Goal: Check status: Check status

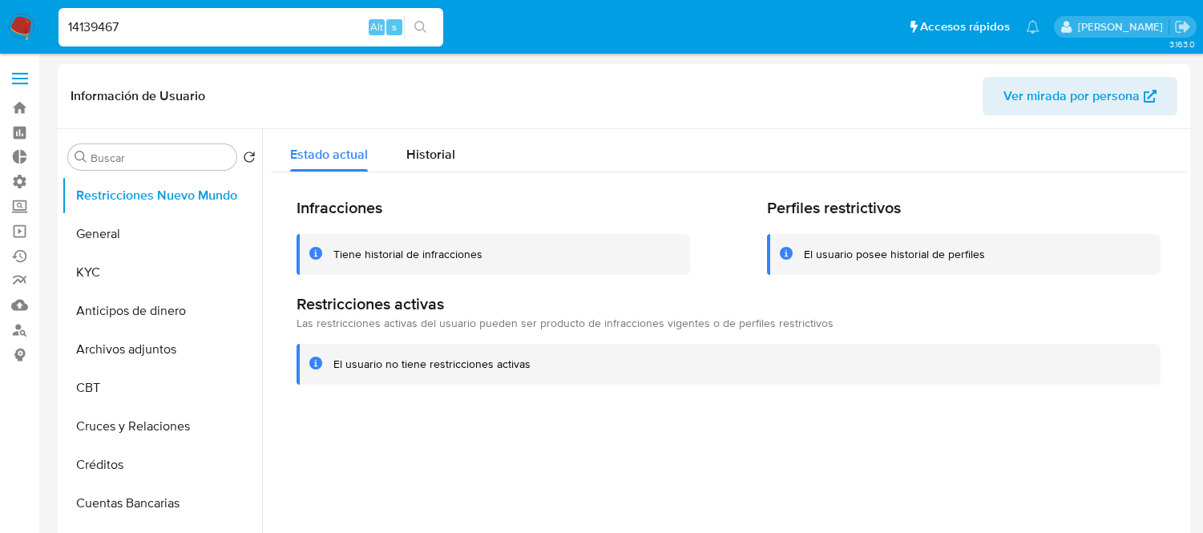
select select "10"
type input "14139467"
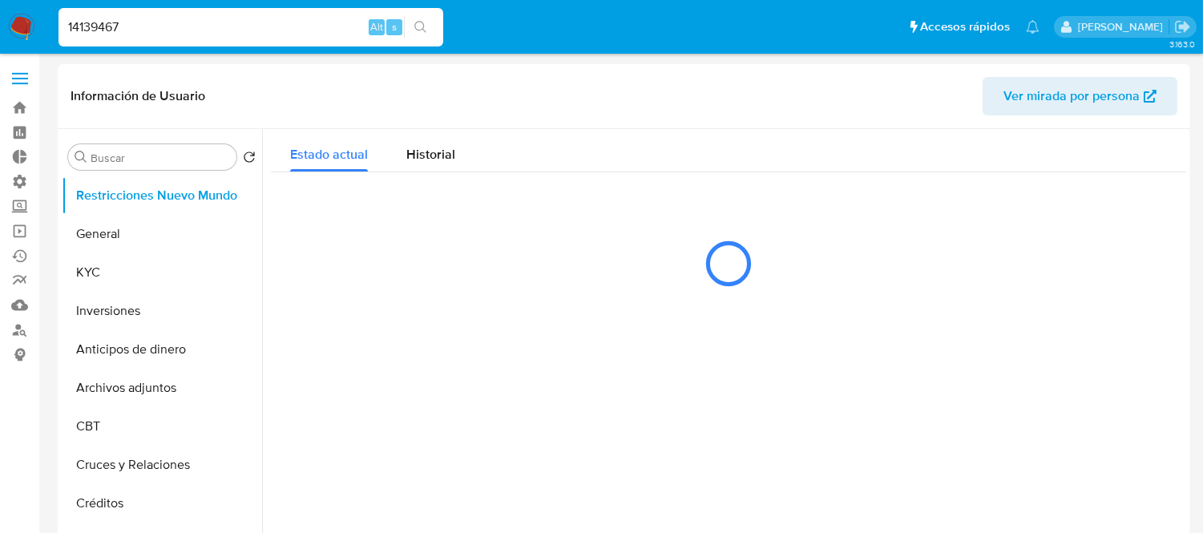
select select "10"
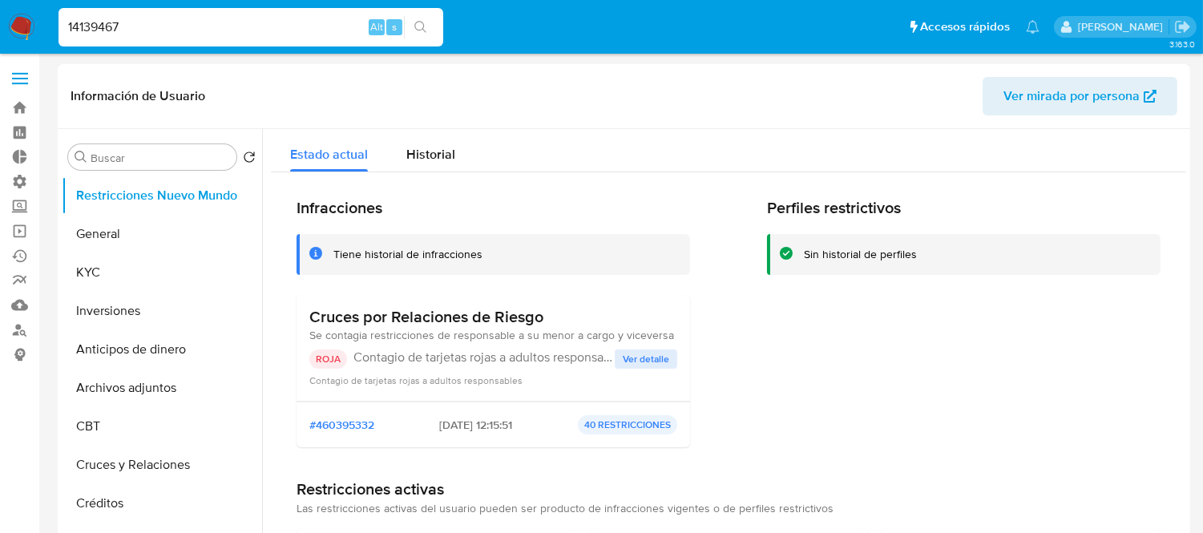
click at [626, 358] on span "Ver detalle" at bounding box center [646, 359] width 47 height 16
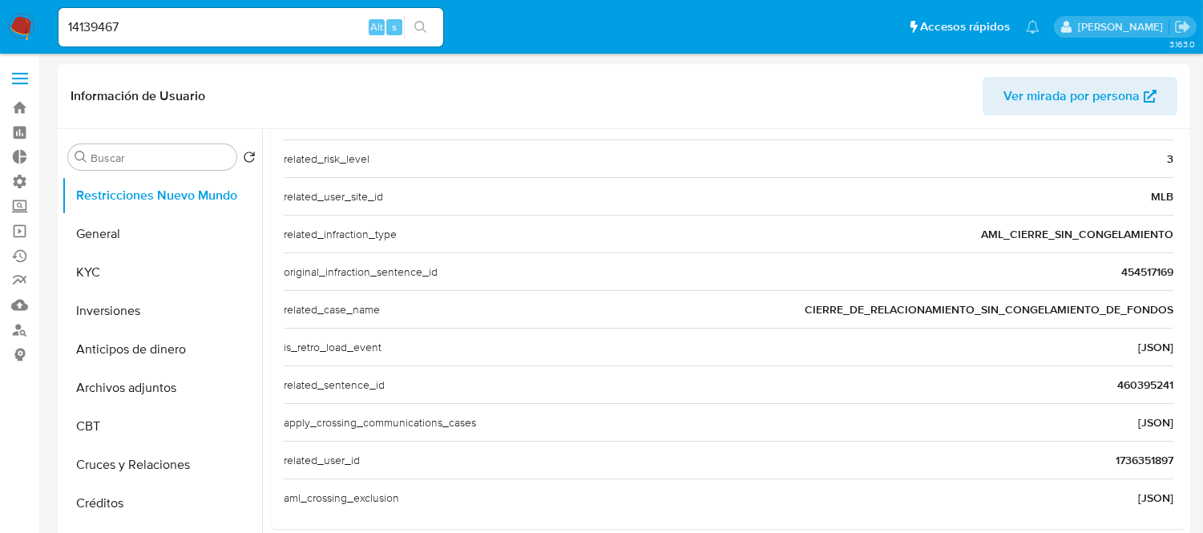
scroll to position [621, 0]
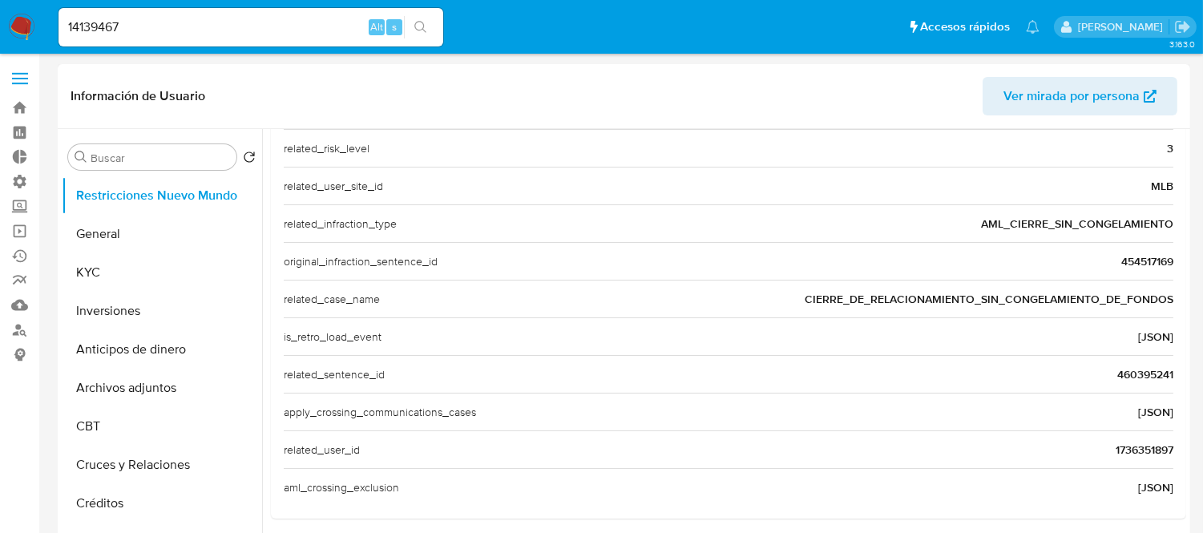
click at [847, 301] on span "CIERRE_DE_RELACIONAMIENTO_SIN_CONGELAMIENTO_DE_FONDOS" at bounding box center [989, 299] width 369 height 16
click at [115, 34] on input "14139467" at bounding box center [251, 27] width 385 height 21
click at [115, 33] on input "14139467" at bounding box center [251, 27] width 385 height 21
paste input "487331514"
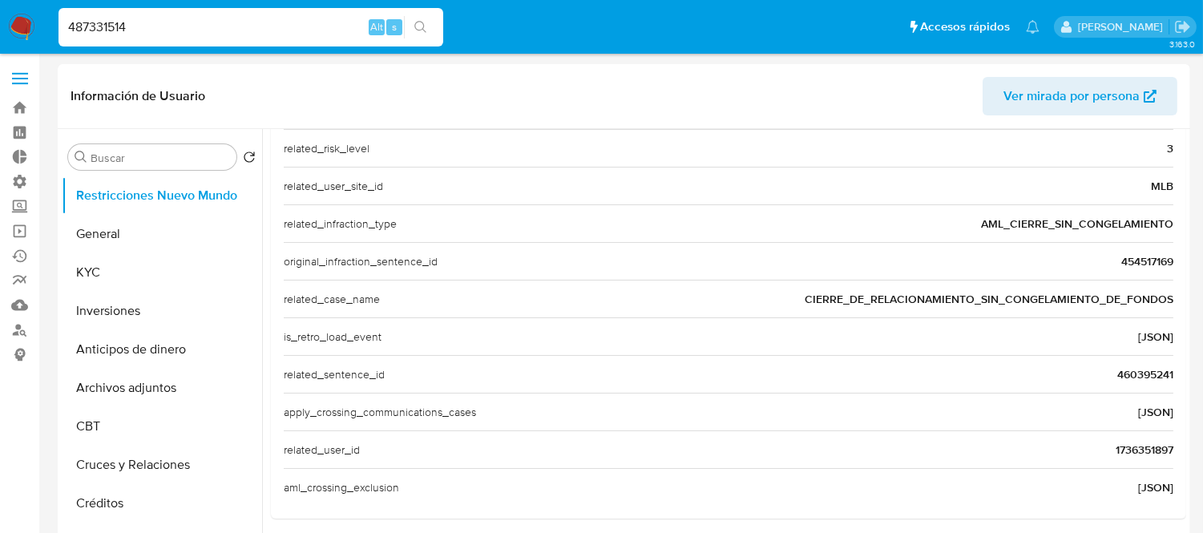
type input "487331514"
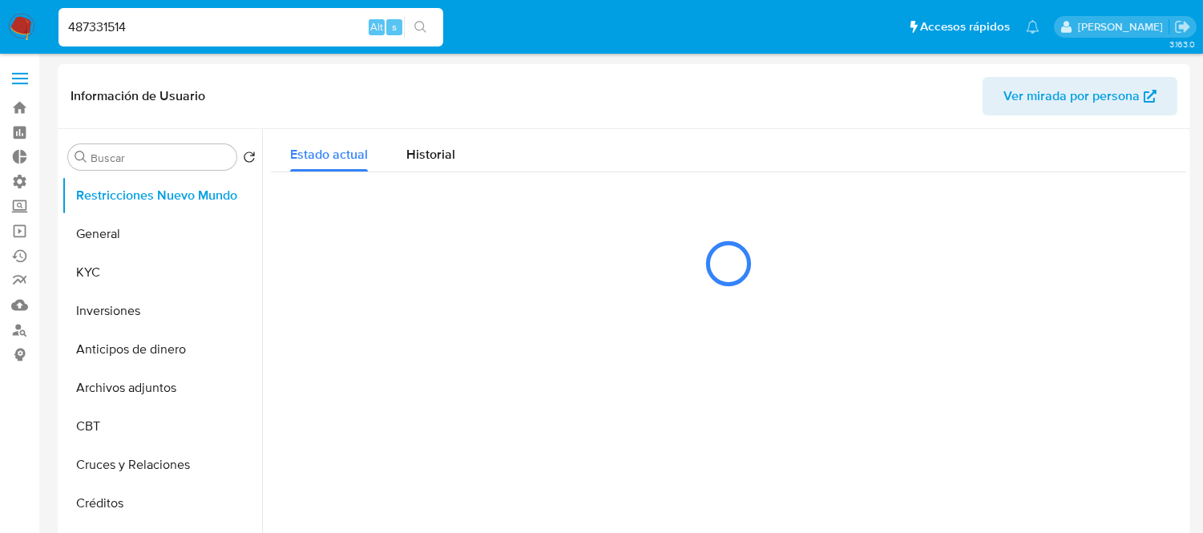
select select "10"
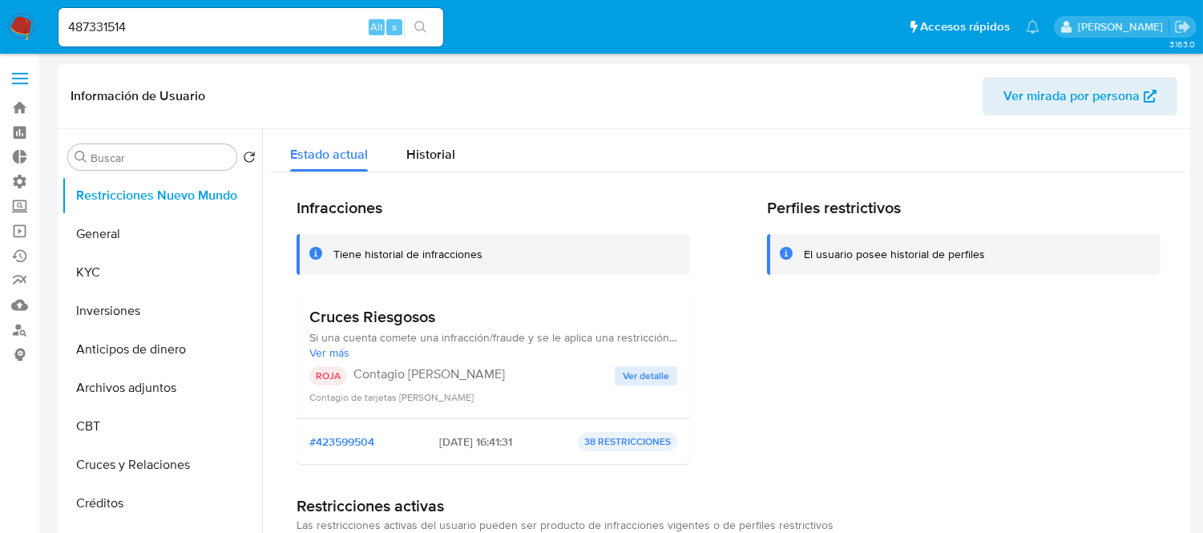
click at [649, 369] on span "Ver detalle" at bounding box center [646, 376] width 47 height 16
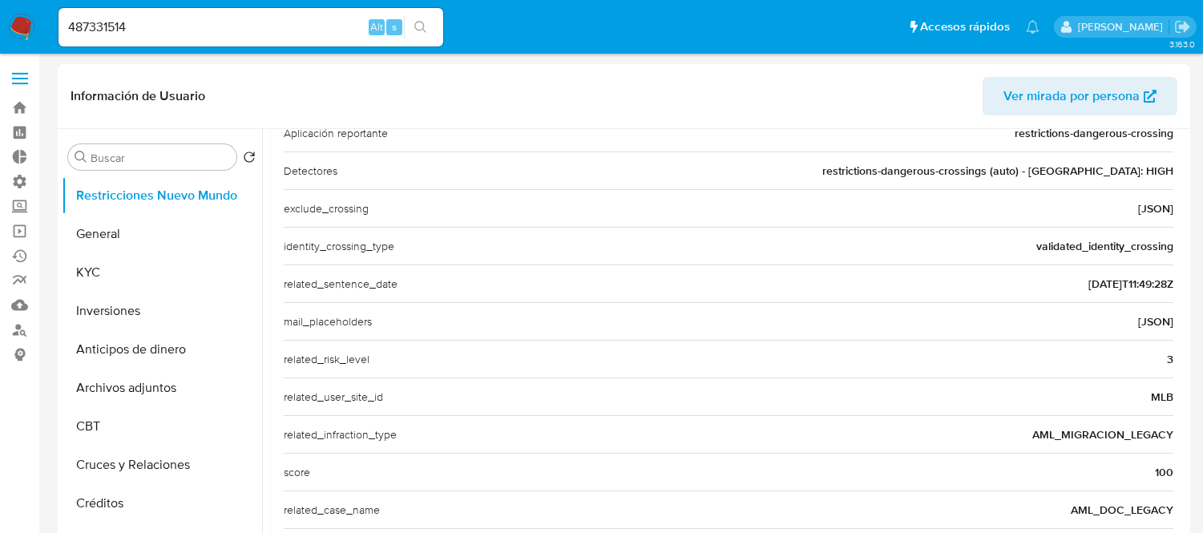
scroll to position [188, 0]
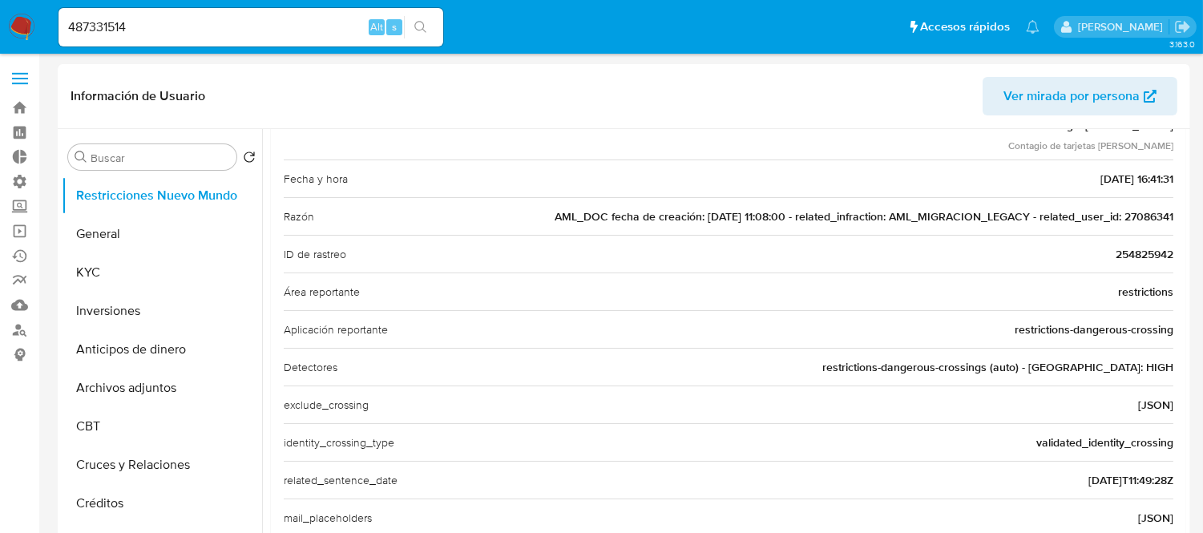
click at [178, 18] on input "487331514" at bounding box center [251, 27] width 385 height 21
paste input "73332651"
click at [178, 18] on input "487331514" at bounding box center [251, 27] width 385 height 21
type input "473332651"
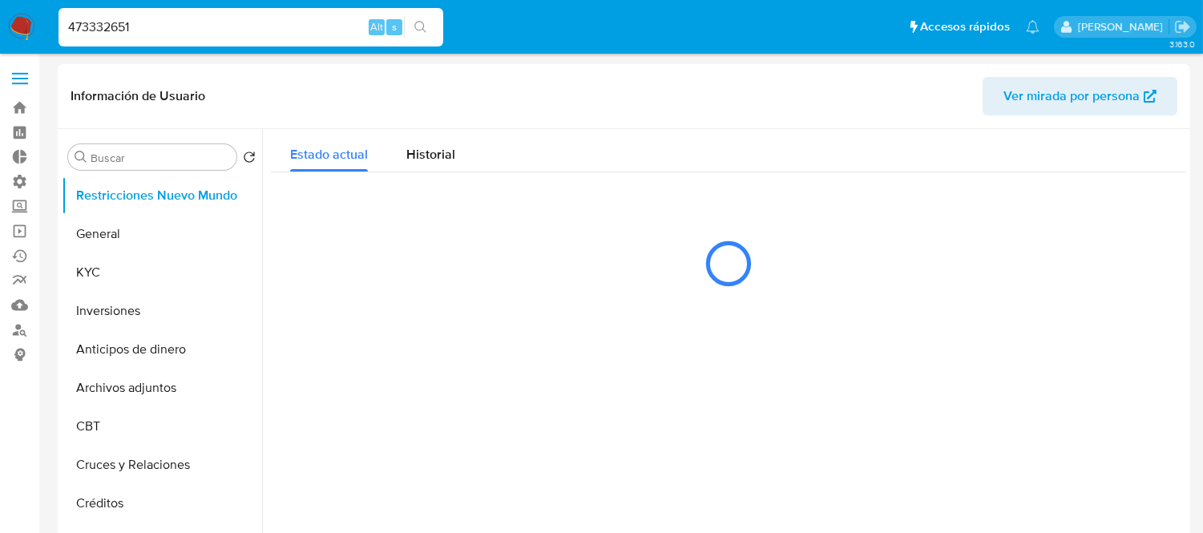
select select "10"
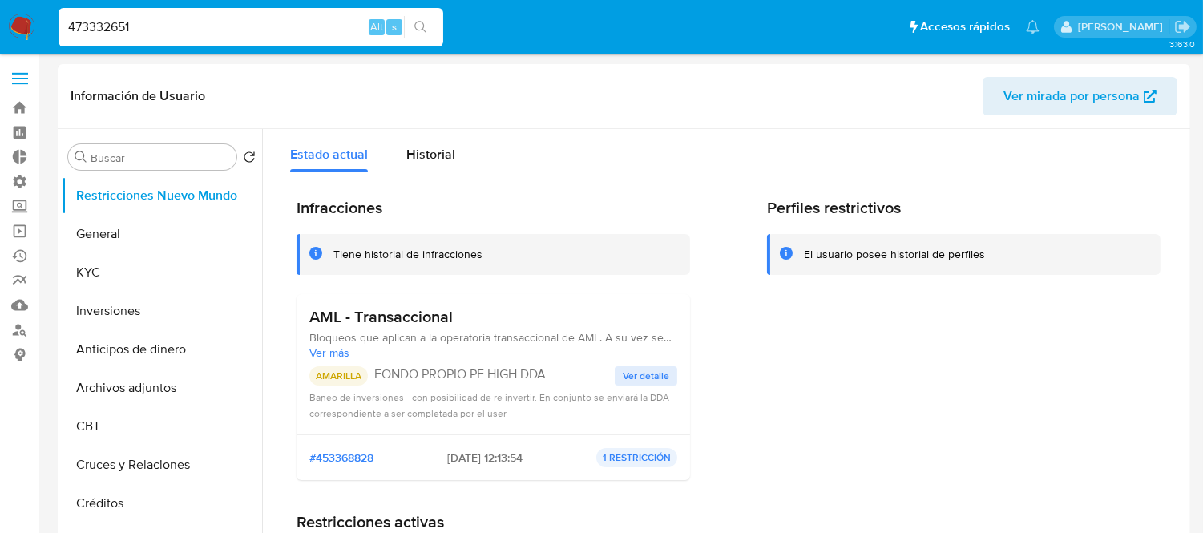
click at [249, 24] on input "473332651" at bounding box center [251, 27] width 385 height 21
paste input "1024731564"
type input "1024731564"
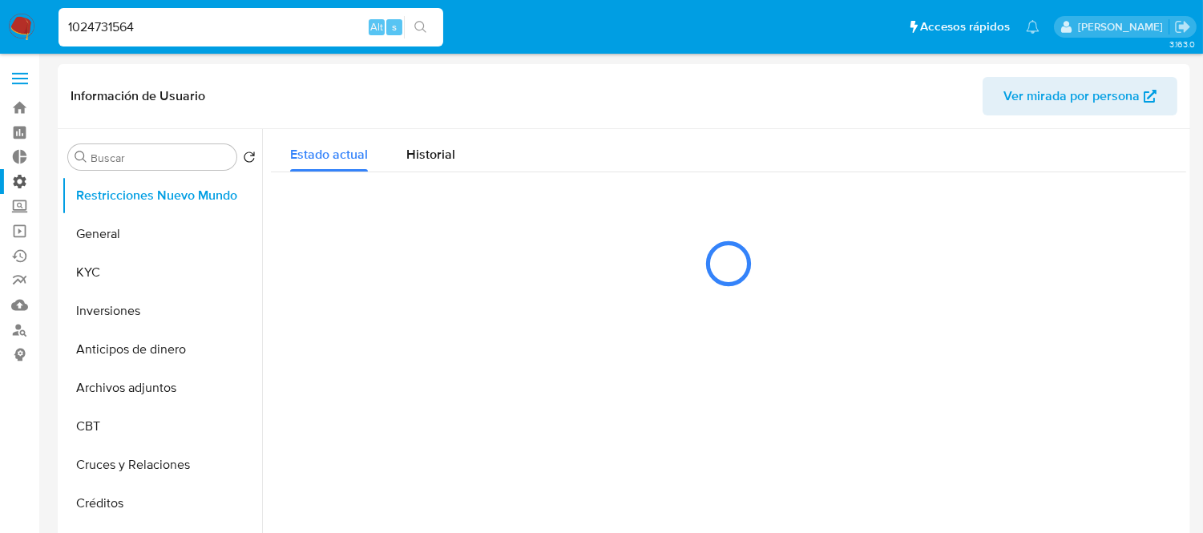
select select "10"
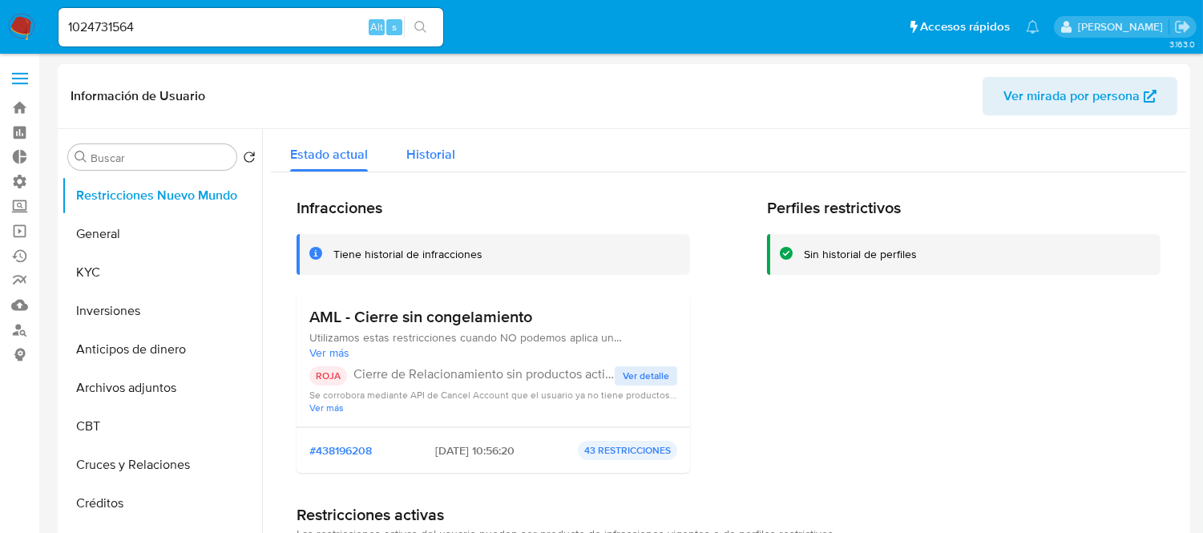
click at [431, 151] on span "Historial" at bounding box center [430, 154] width 49 height 18
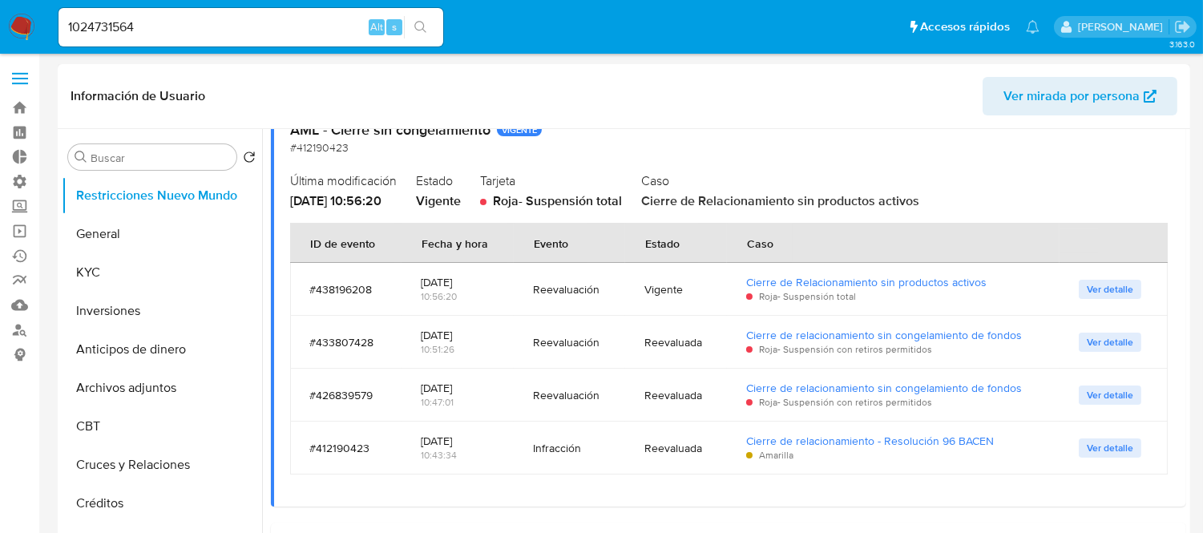
scroll to position [89, 0]
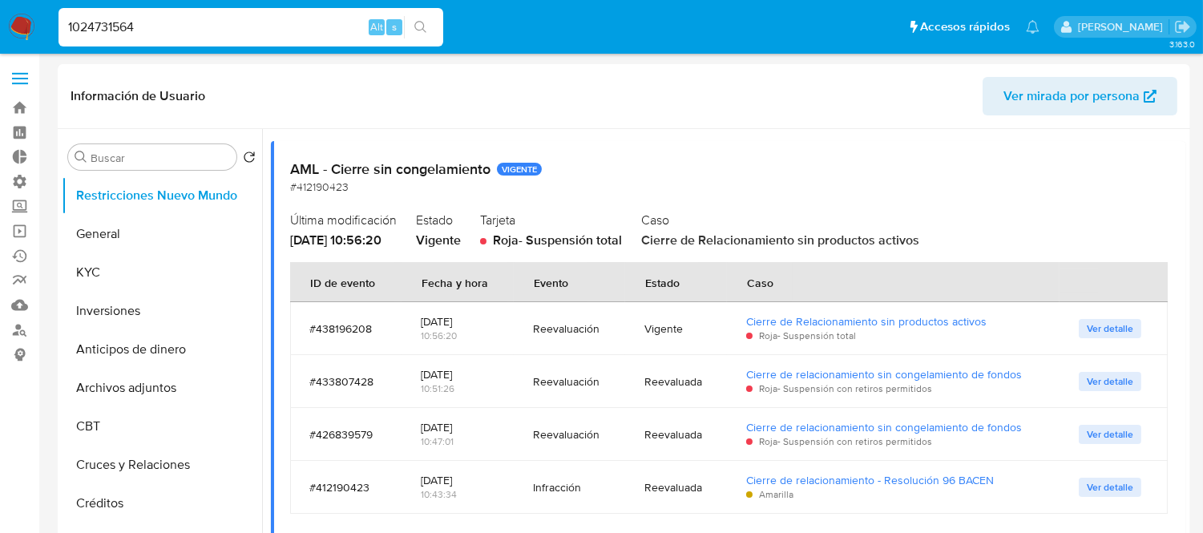
drag, startPoint x: 192, startPoint y: 30, endPoint x: -46, endPoint y: 37, distance: 238.2
click at [746, 164] on h2 "AML - Cierre sin congelamiento VIGENTE" at bounding box center [728, 169] width 877 height 18
click at [494, 128] on div "Estado actual Historial Historial de infracciones Historial de perfiles AML - C…" at bounding box center [729, 450] width 916 height 821
drag, startPoint x: 61, startPoint y: 100, endPoint x: 174, endPoint y: 105, distance: 113.2
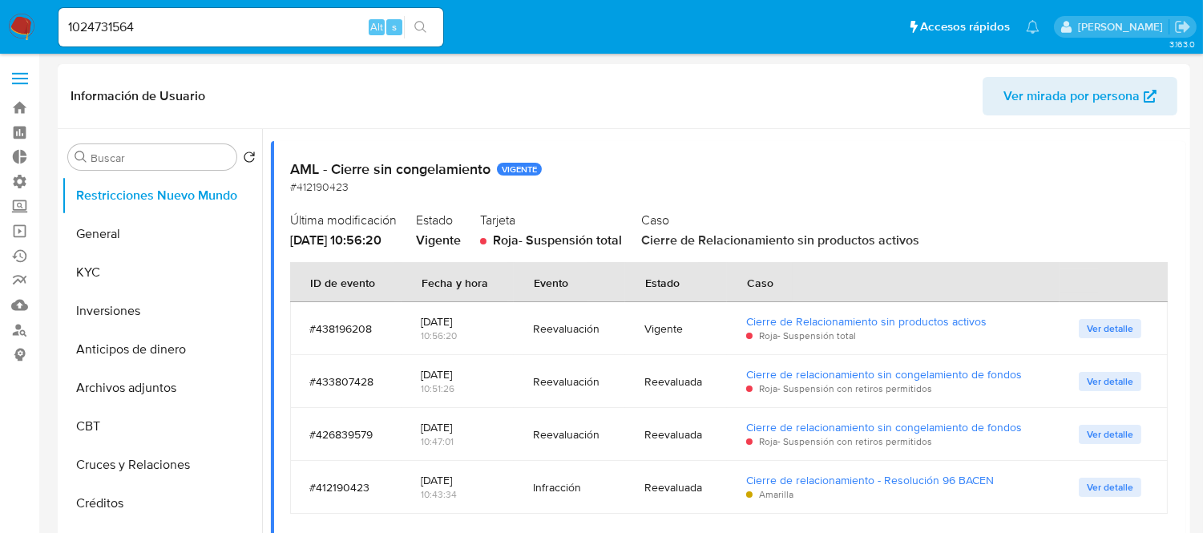
click at [98, 100] on div "Información de Usuario Ver mirada por persona" at bounding box center [624, 96] width 1133 height 65
click at [179, 105] on header "Información de Usuario Ver mirada por persona" at bounding box center [624, 96] width 1107 height 38
